Goal: Transaction & Acquisition: Download file/media

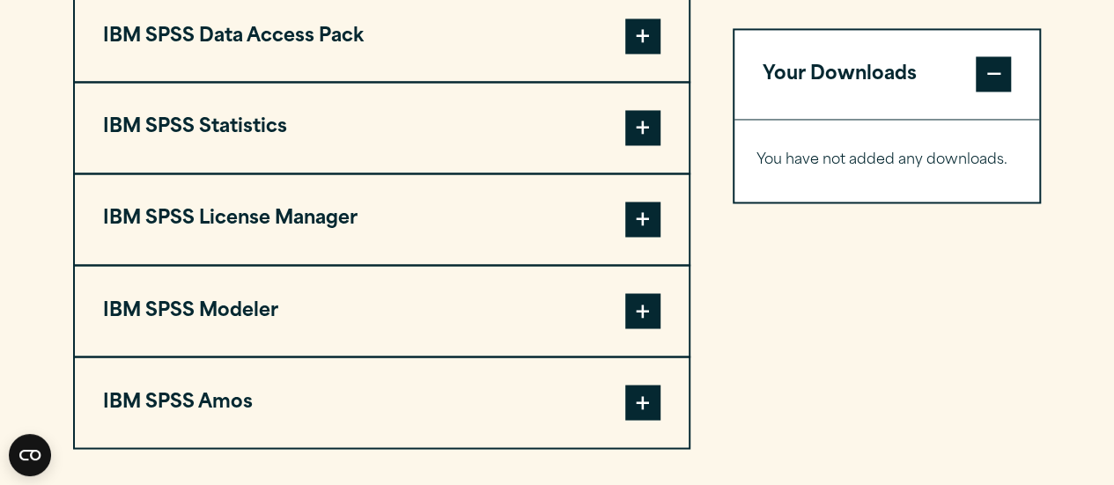
scroll to position [1397, 0]
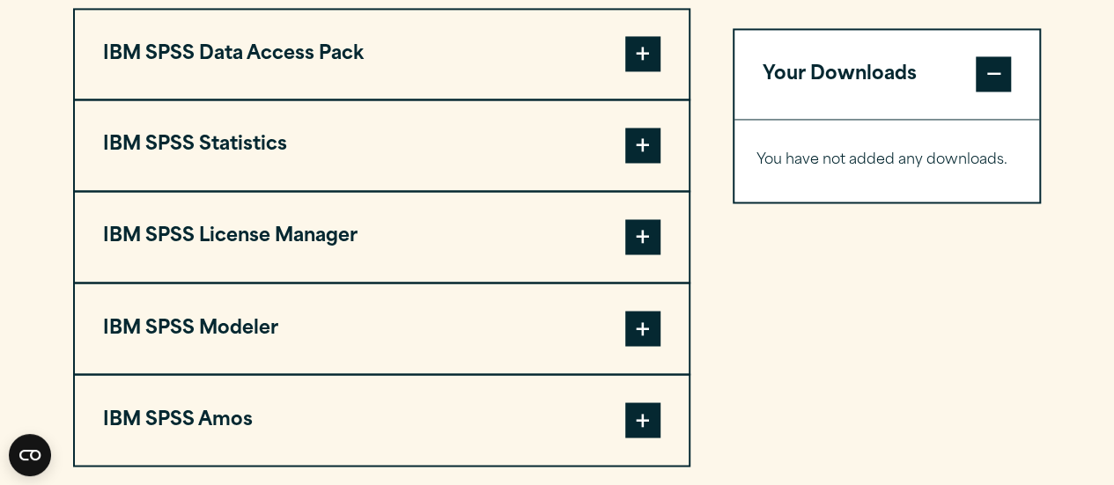
click at [654, 163] on span at bounding box center [642, 145] width 35 height 35
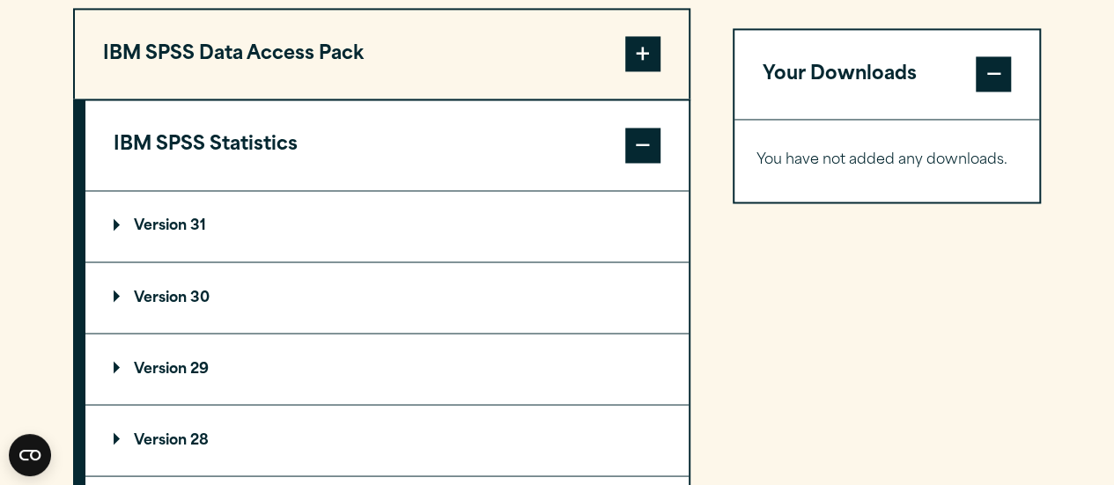
click at [488, 255] on summary "Version 31" at bounding box center [386, 226] width 603 height 70
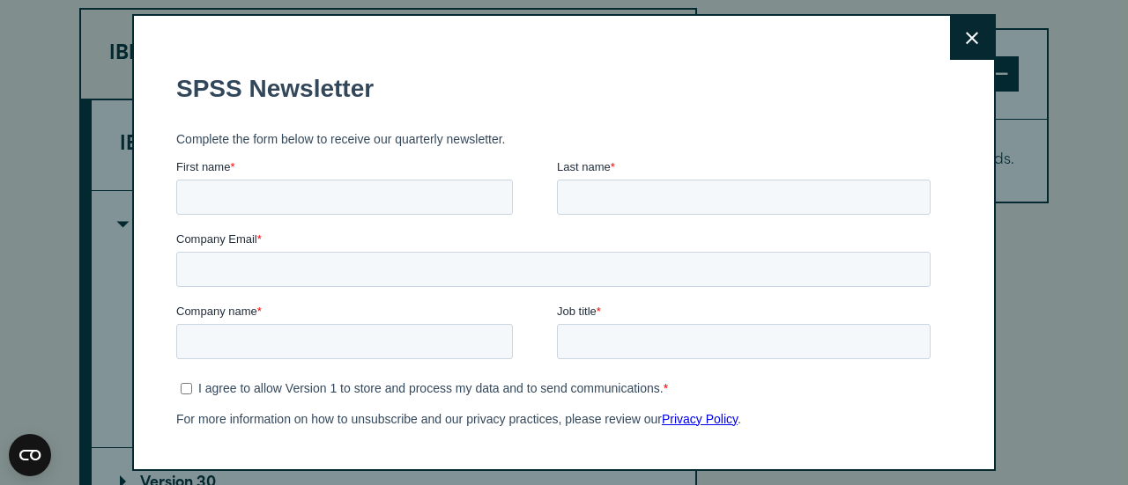
click at [965, 32] on icon at bounding box center [971, 38] width 12 height 13
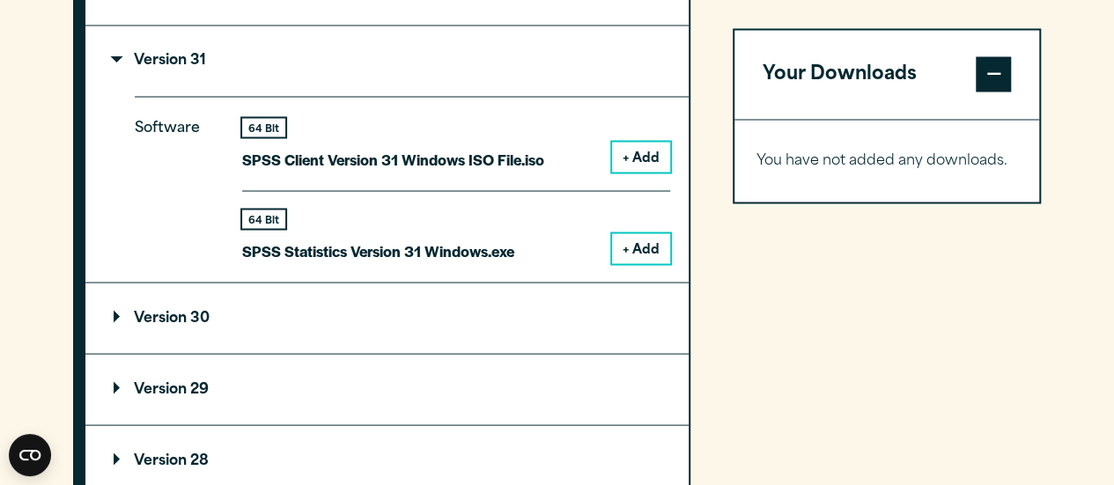
scroll to position [1555, 0]
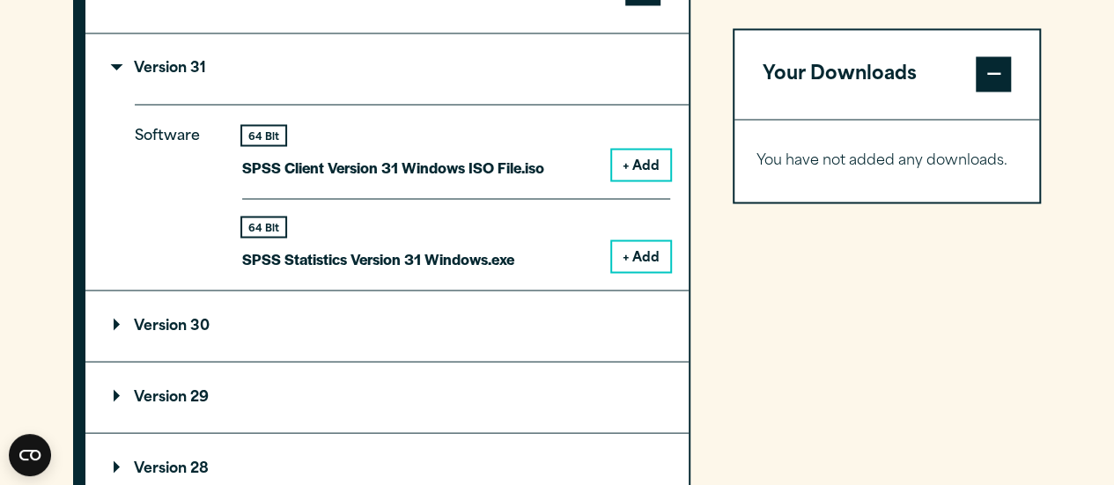
click at [638, 271] on button "+ Add" at bounding box center [641, 256] width 58 height 30
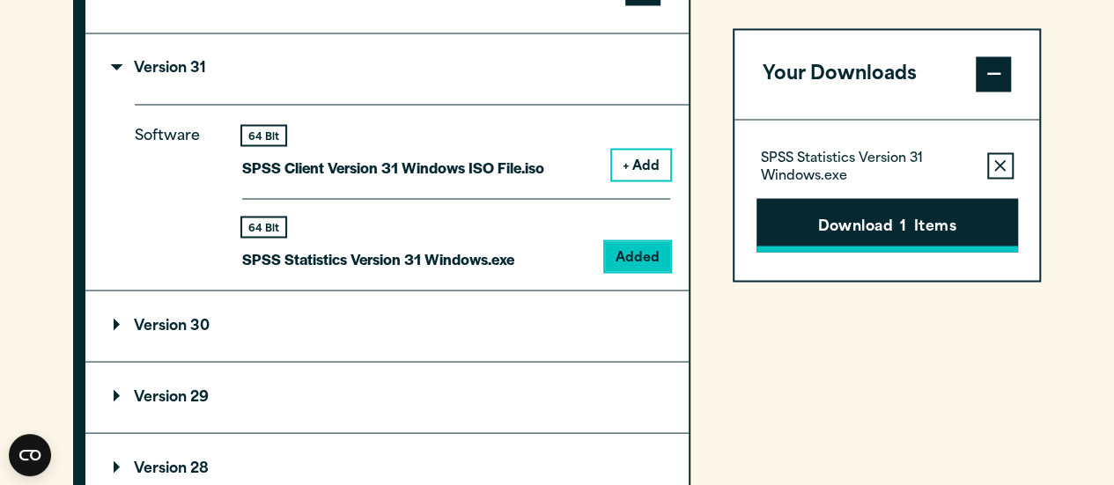
click at [857, 221] on button "Download 1 Items" at bounding box center [888, 225] width 262 height 55
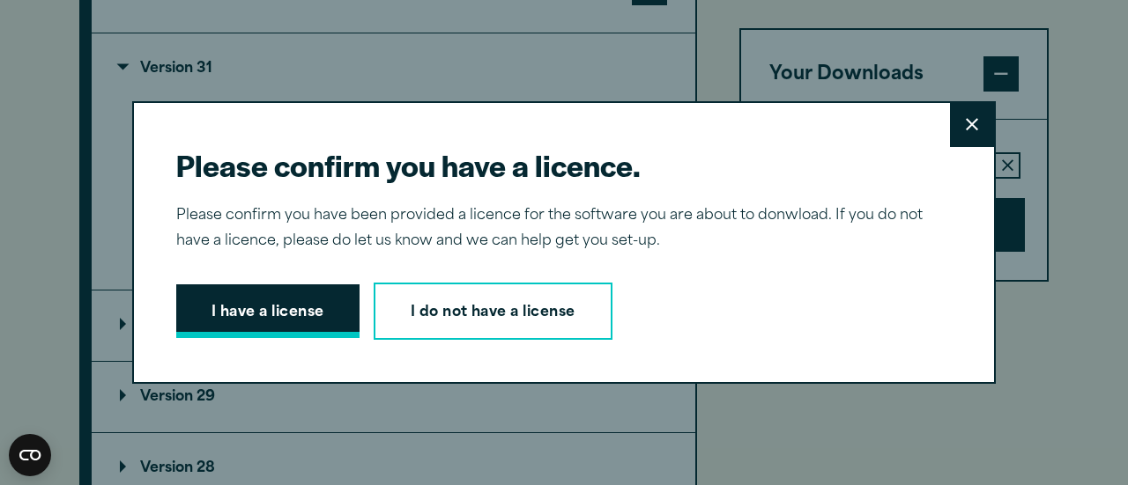
click at [299, 315] on button "I have a license" at bounding box center [267, 312] width 183 height 55
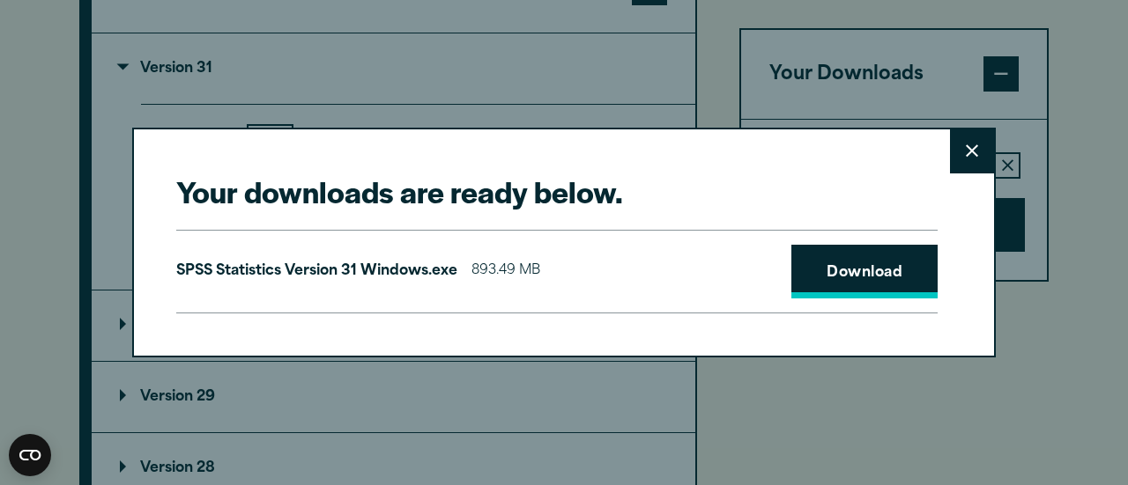
click at [819, 282] on link "Download" at bounding box center [864, 272] width 146 height 55
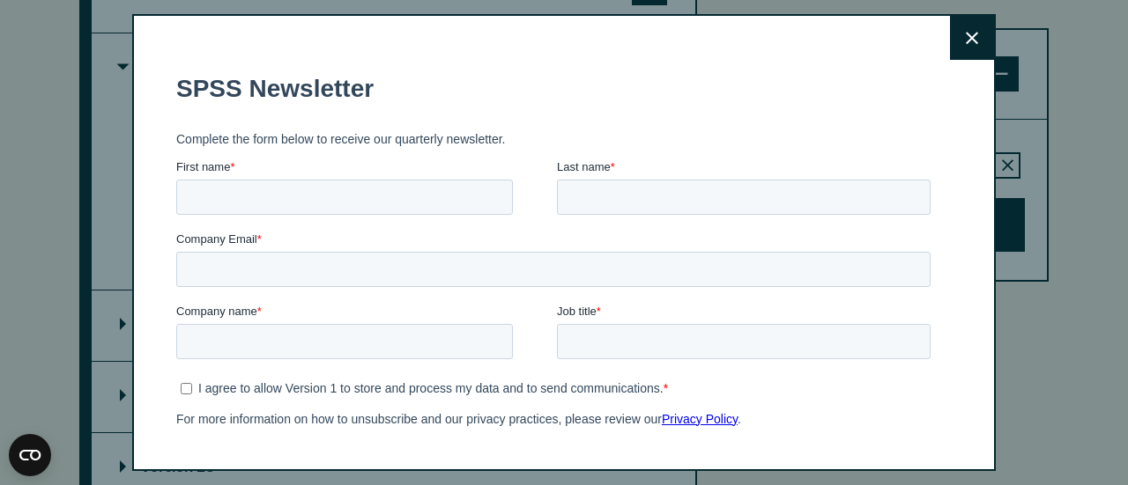
click at [950, 26] on button "Close" at bounding box center [972, 38] width 44 height 44
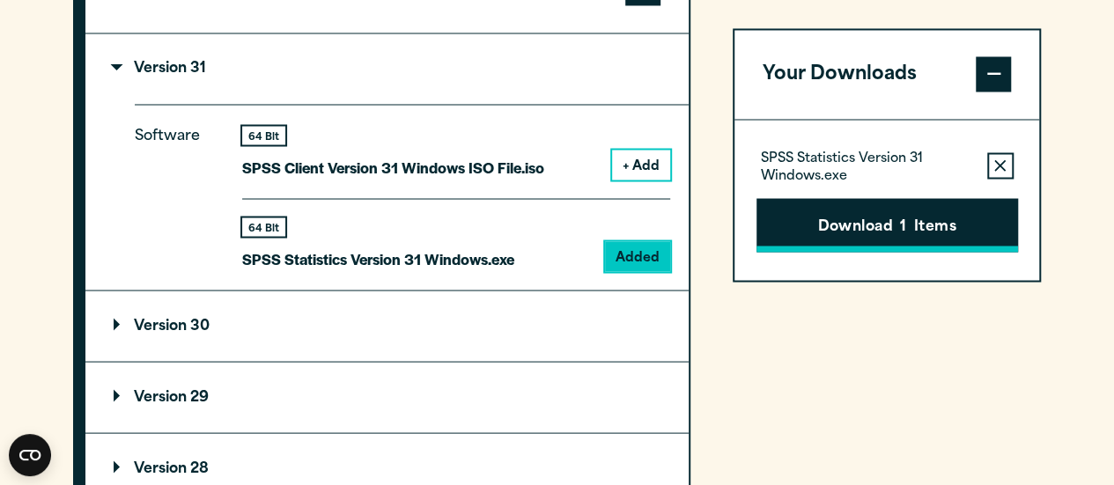
click at [883, 232] on button "Download 1 Items" at bounding box center [888, 225] width 262 height 55
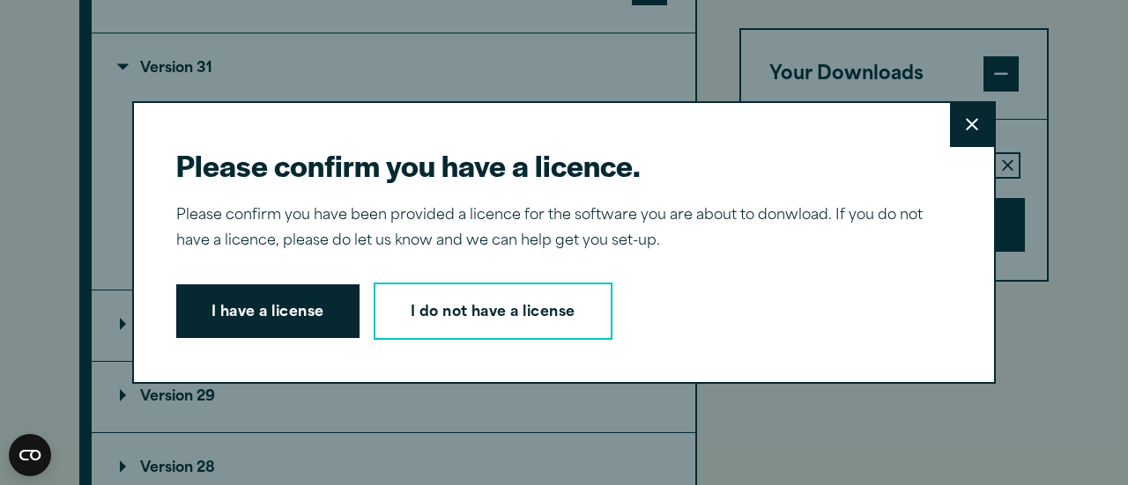
click at [957, 133] on button "Close" at bounding box center [972, 125] width 44 height 44
